Goal: Transaction & Acquisition: Purchase product/service

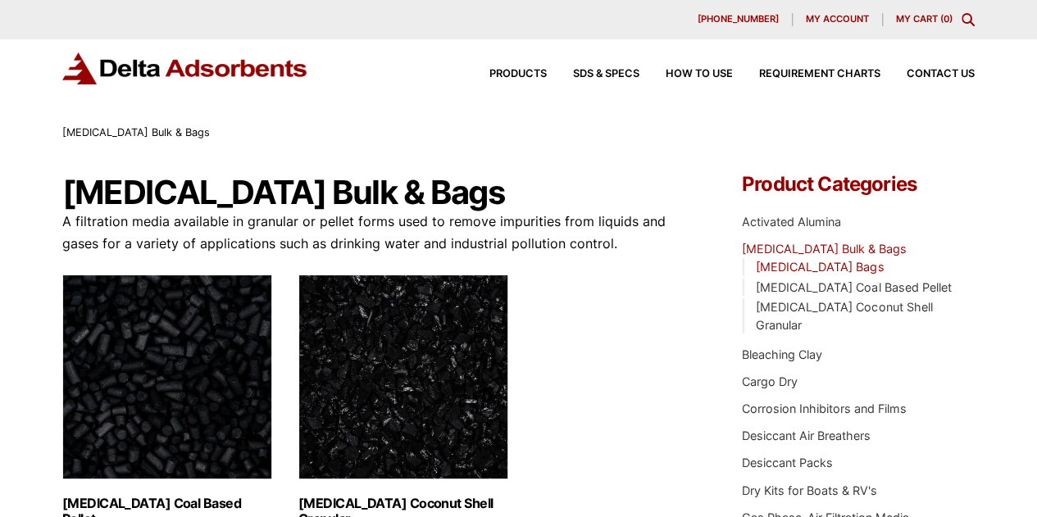
click at [821, 263] on link "[MEDICAL_DATA] Bags" at bounding box center [820, 267] width 128 height 14
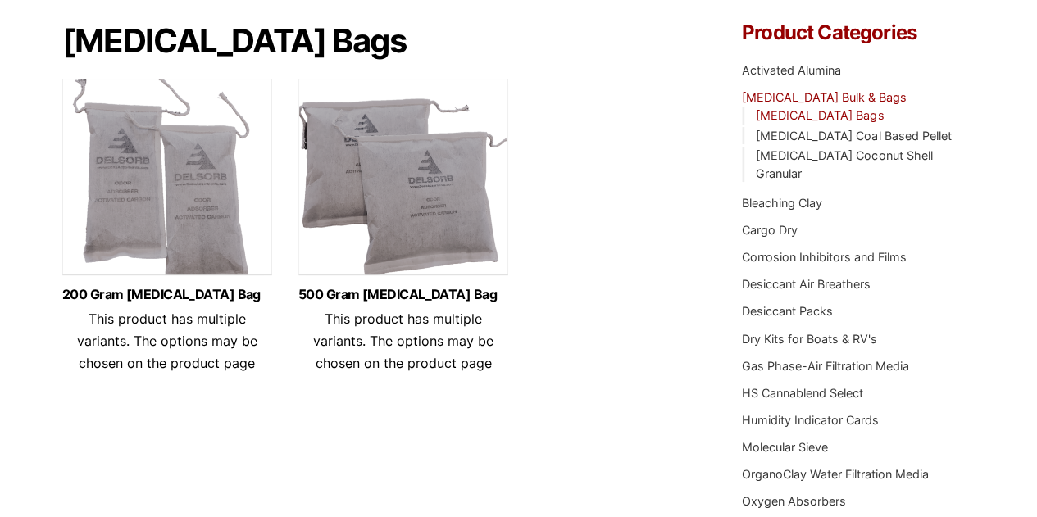
scroll to position [164, 0]
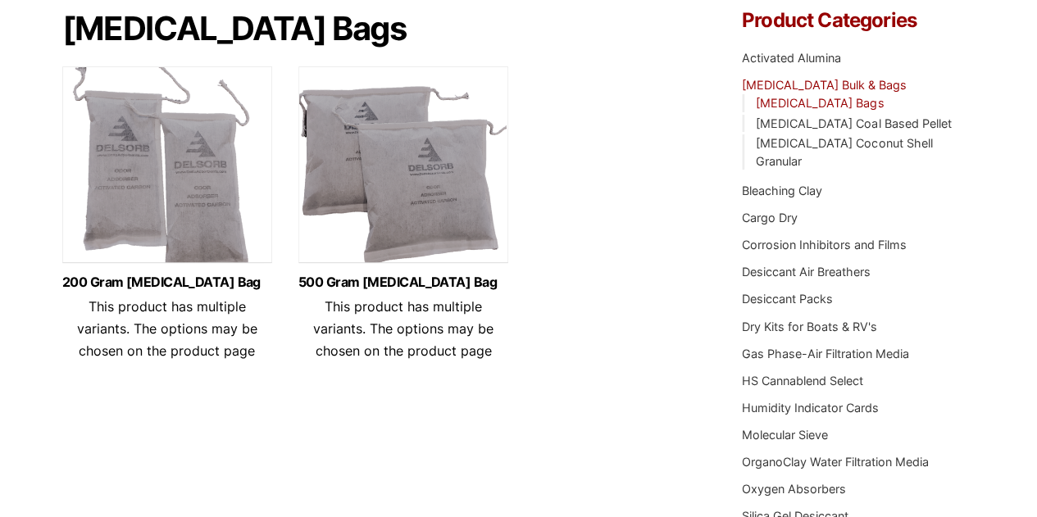
click at [172, 244] on img at bounding box center [167, 168] width 210 height 205
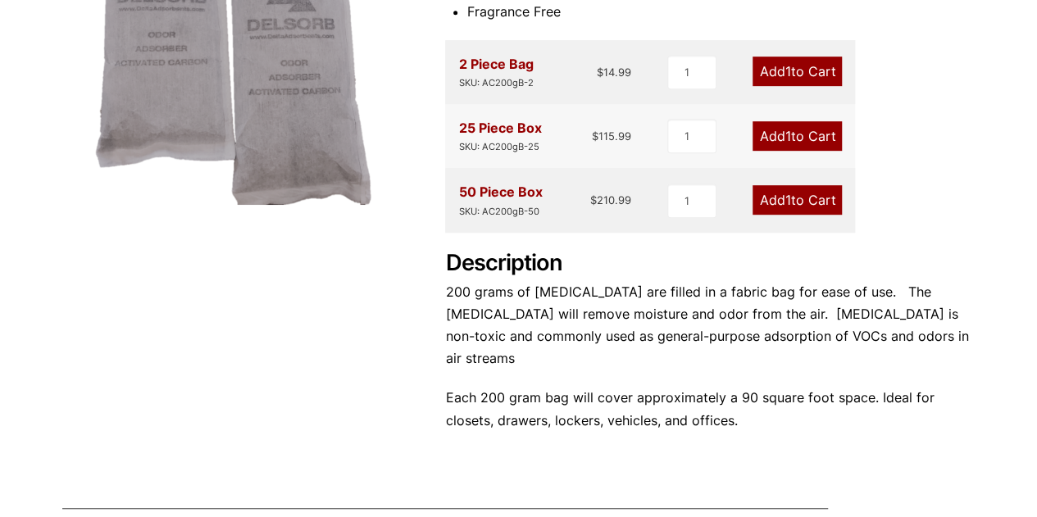
scroll to position [410, 0]
